Goal: Information Seeking & Learning: Learn about a topic

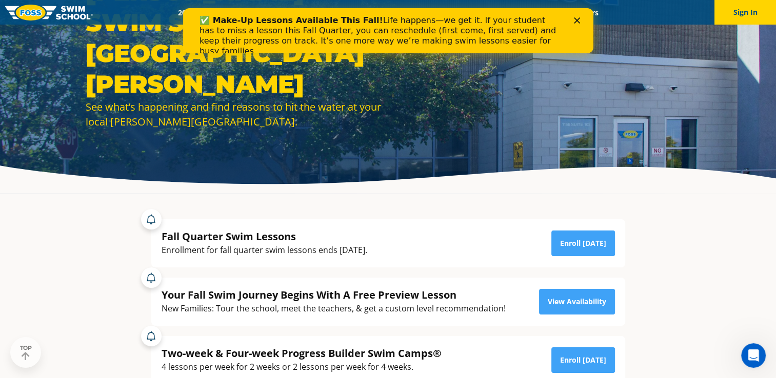
scroll to position [84, 0]
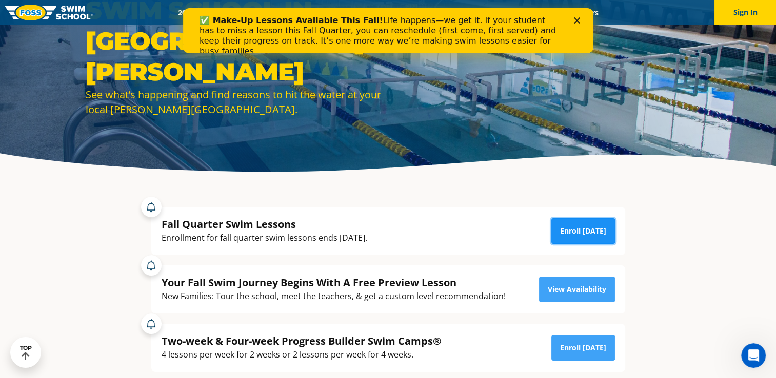
click at [588, 229] on link "Enroll Today" at bounding box center [583, 231] width 64 height 26
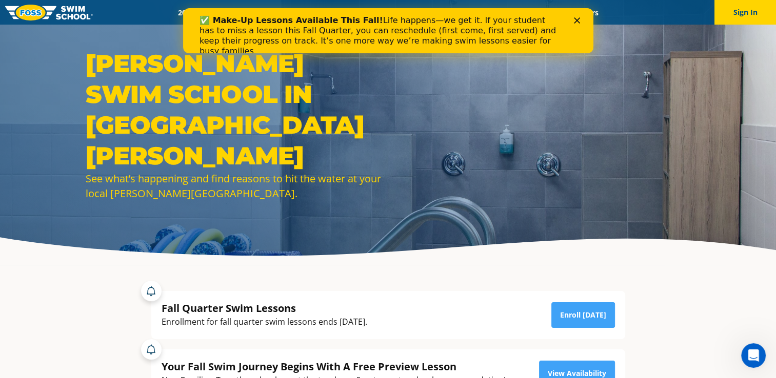
click at [28, 19] on img at bounding box center [49, 13] width 88 height 16
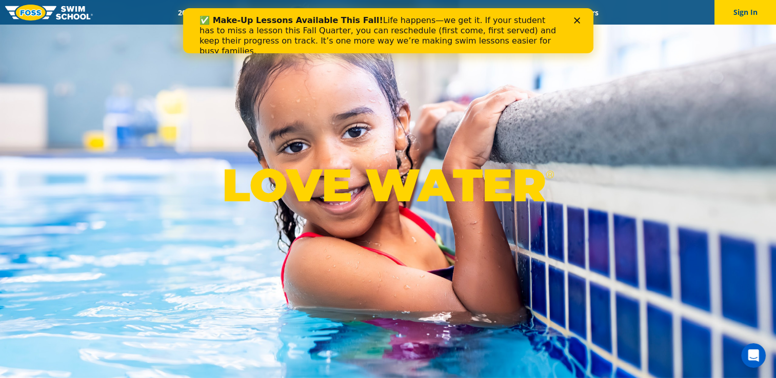
click at [577, 21] on icon "Close" at bounding box center [576, 20] width 6 height 6
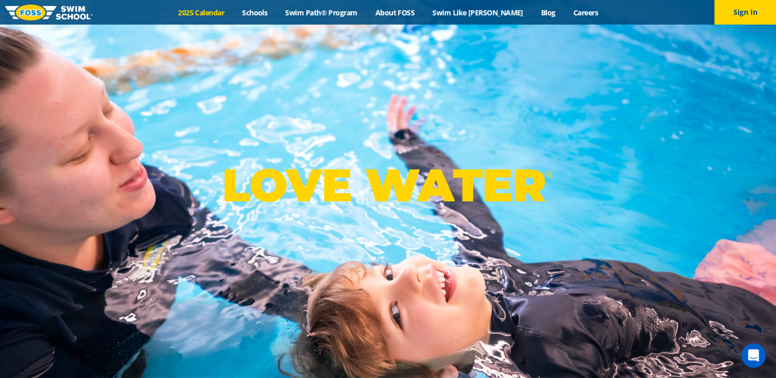
click at [233, 11] on link "2025 Calendar" at bounding box center [201, 13] width 64 height 10
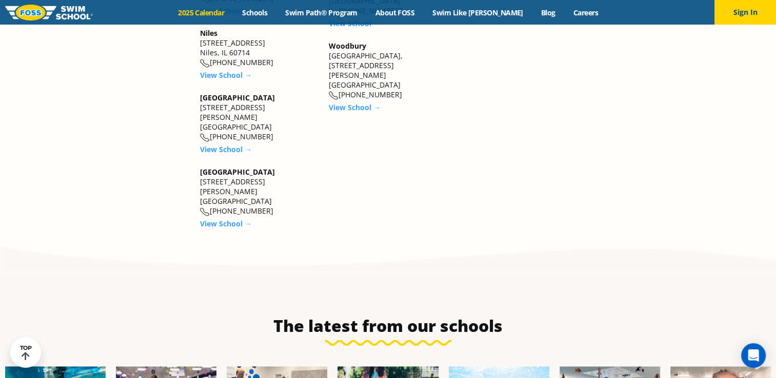
scroll to position [1702, 0]
